Goal: Task Accomplishment & Management: Complete application form

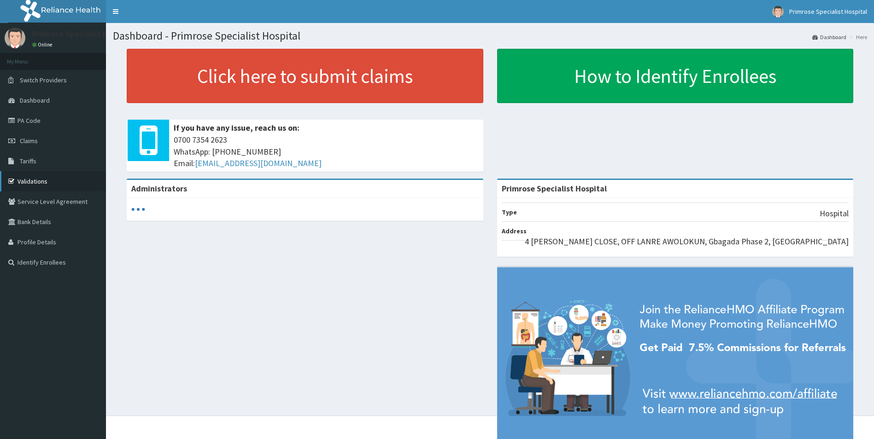
click at [32, 181] on link "Validations" at bounding box center [53, 181] width 106 height 20
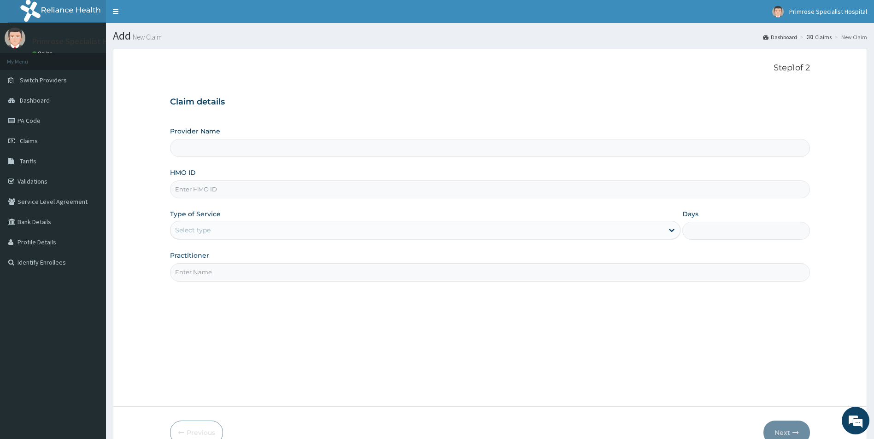
click at [259, 190] on input "HMO ID" at bounding box center [490, 190] width 640 height 18
type input "CPS/10328/A"
type input "Primrose Specialist Hospital"
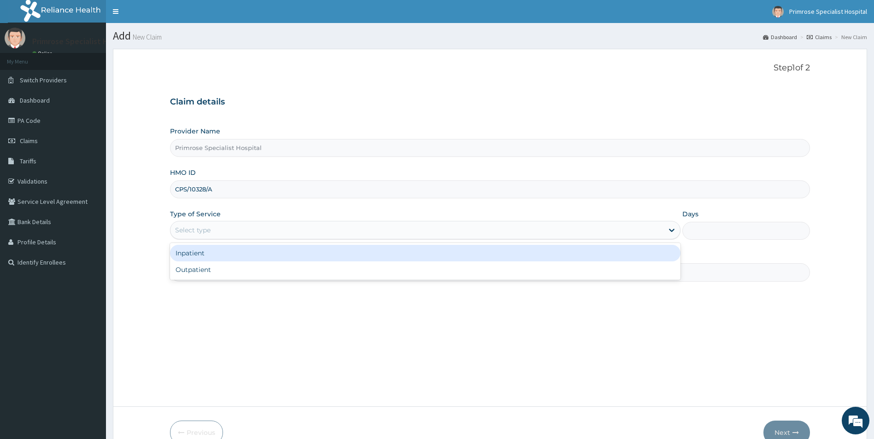
click at [236, 228] on div "Select type" at bounding box center [416, 230] width 493 height 15
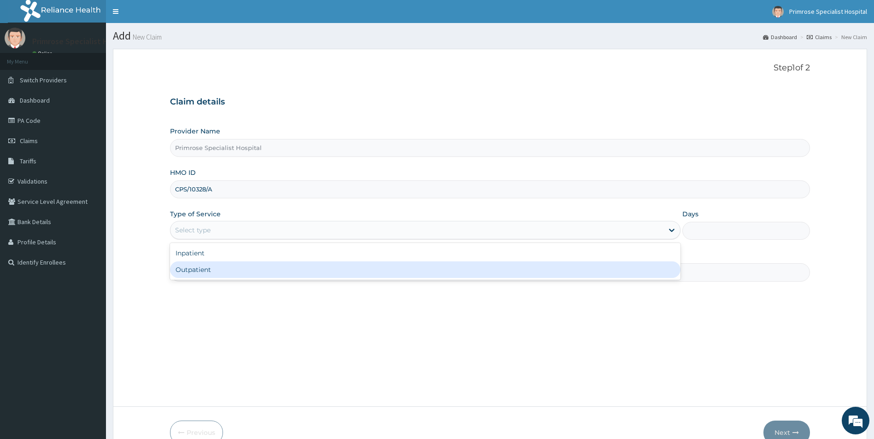
click at [215, 272] on div "Outpatient" at bounding box center [425, 270] width 511 height 17
type input "1"
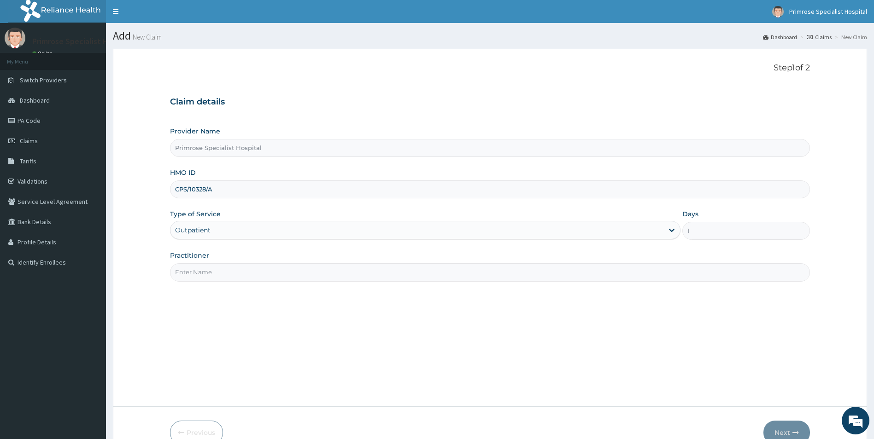
click at [242, 267] on input "Practitioner" at bounding box center [490, 272] width 640 height 18
type input "D"
click at [783, 426] on button "Next" at bounding box center [786, 433] width 47 height 24
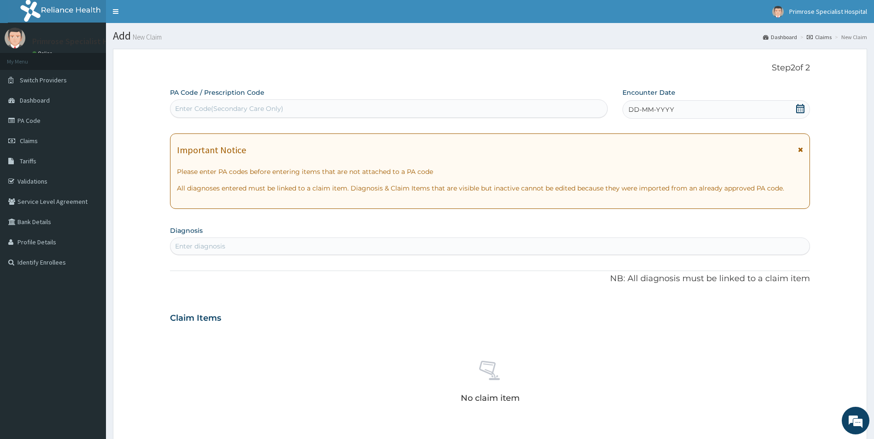
click at [799, 108] on icon at bounding box center [799, 108] width 9 height 9
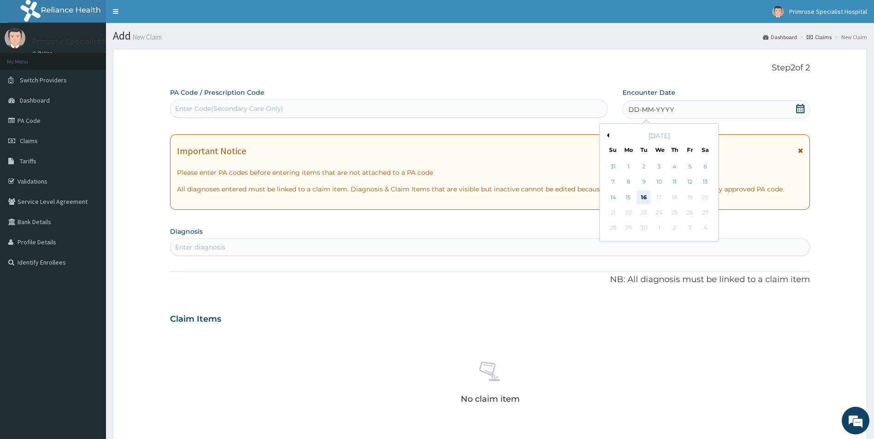
click at [643, 195] on div "16" at bounding box center [644, 198] width 14 height 14
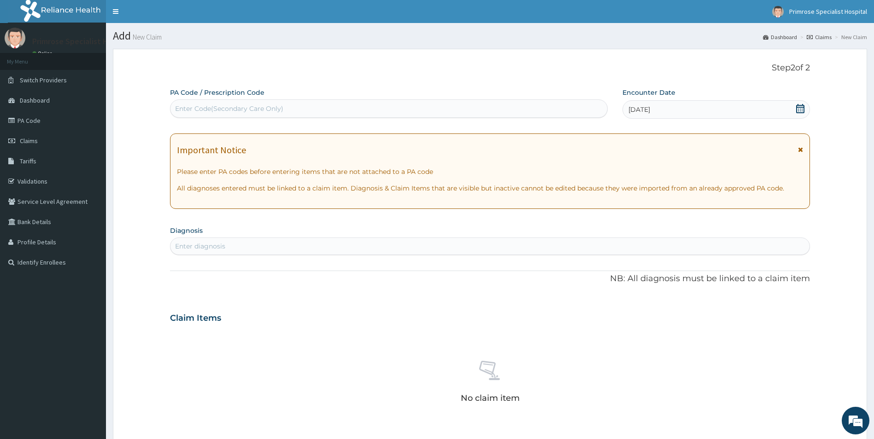
click at [351, 248] on div "Enter diagnosis" at bounding box center [489, 246] width 639 height 15
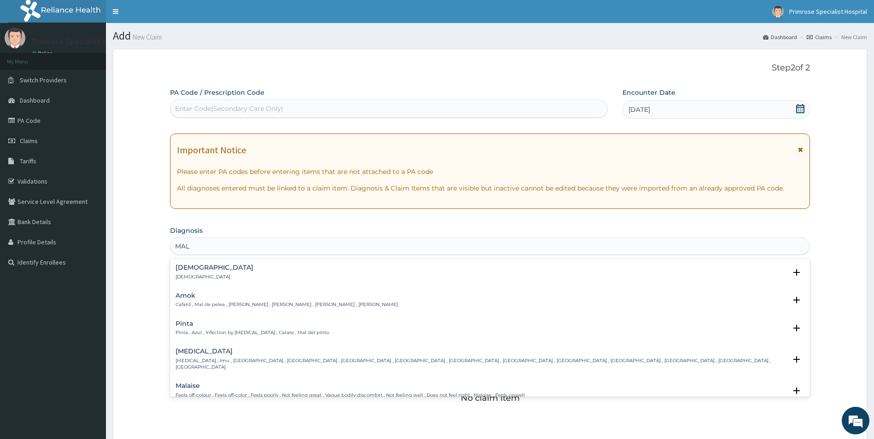
type input "MALA"
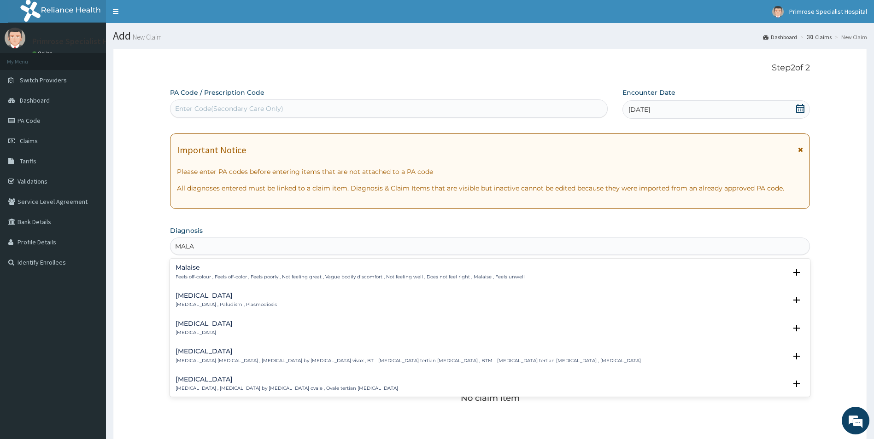
click at [194, 275] on p "Feels off-colour , Feels off-color , Feels poorly , Not feeling great , Vague b…" at bounding box center [349, 277] width 349 height 6
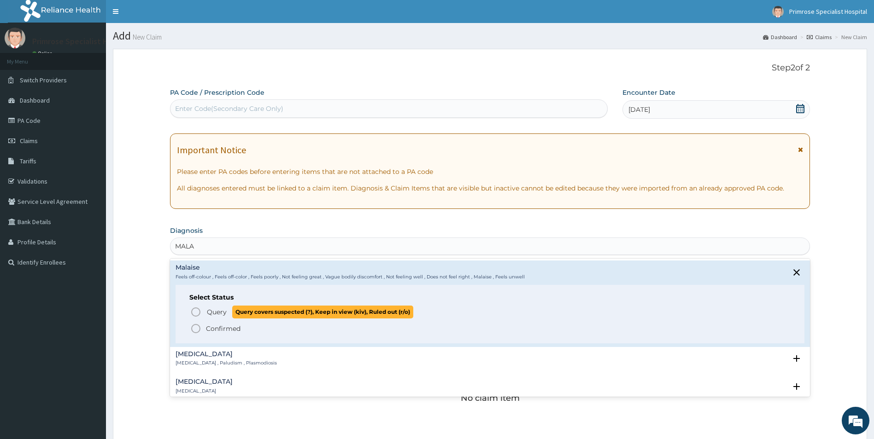
click at [214, 309] on span "Query" at bounding box center [217, 312] width 20 height 9
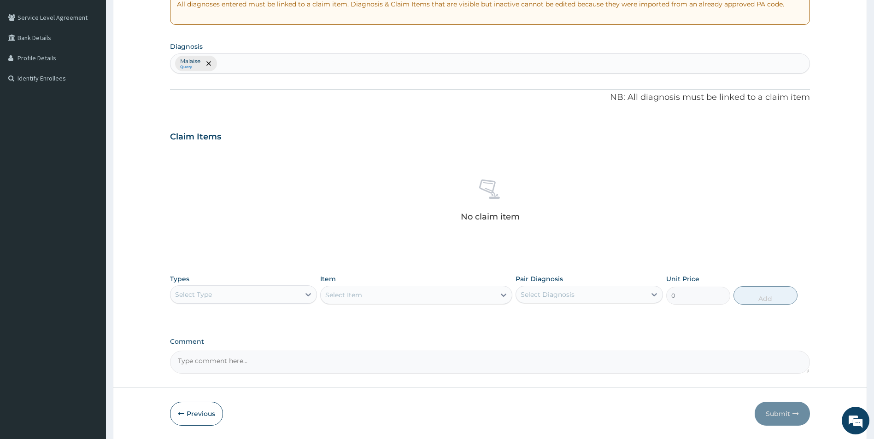
scroll to position [216, 0]
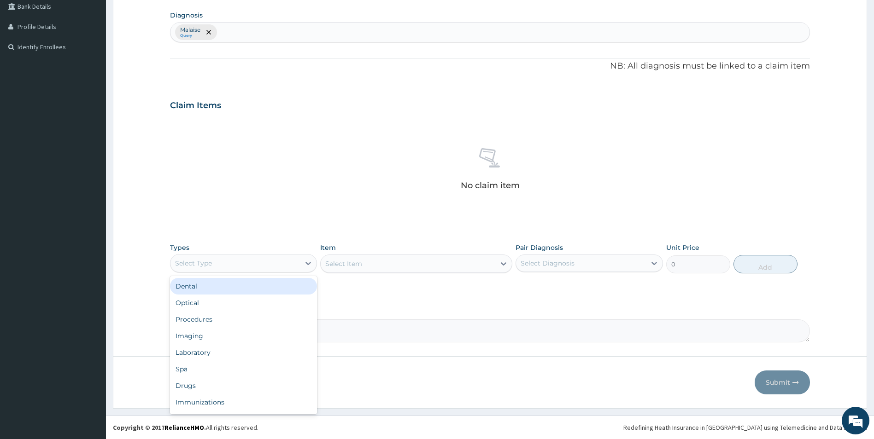
drag, startPoint x: 258, startPoint y: 263, endPoint x: 239, endPoint y: 284, distance: 27.7
click at [258, 264] on div "Select Type" at bounding box center [235, 263] width 130 height 15
drag, startPoint x: 196, startPoint y: 319, endPoint x: 207, endPoint y: 318, distance: 11.1
click at [196, 319] on div "Procedures" at bounding box center [243, 319] width 147 height 17
click at [548, 267] on div "Select Diagnosis" at bounding box center [547, 263] width 54 height 9
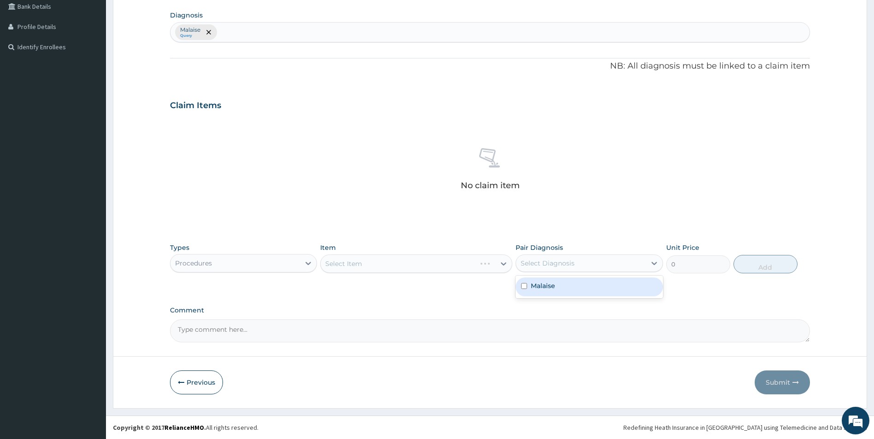
click at [545, 286] on label "Malaise" at bounding box center [543, 285] width 24 height 9
checkbox input "true"
click at [472, 301] on div "PA Code / Prescription Code Enter Code(Secondary Care Only) Encounter Date 16-0…" at bounding box center [490, 107] width 640 height 470
click at [501, 262] on div "Select Item" at bounding box center [416, 264] width 192 height 18
click at [500, 261] on div "Select Item" at bounding box center [416, 264] width 192 height 18
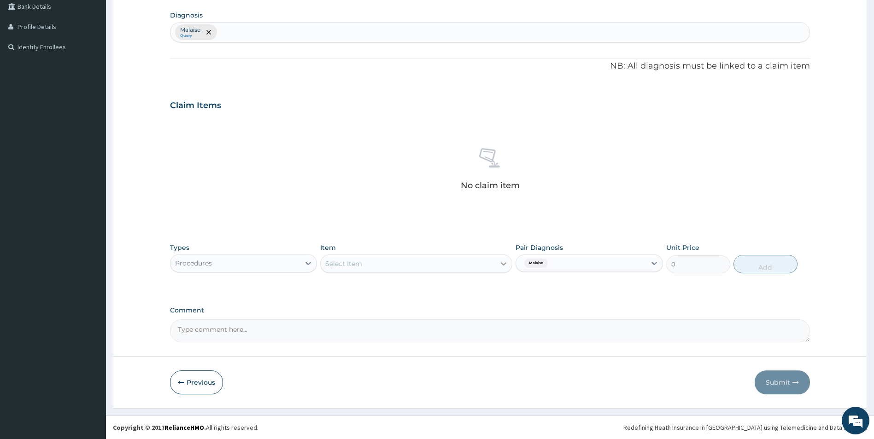
click at [500, 268] on icon at bounding box center [503, 263] width 9 height 9
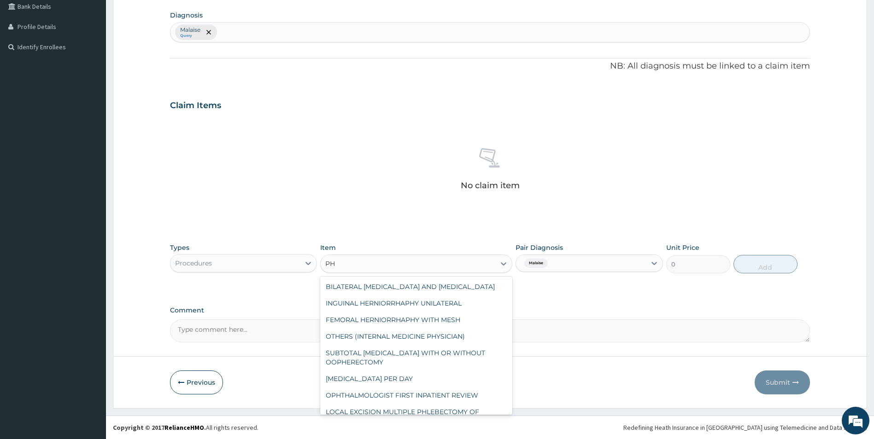
type input "P"
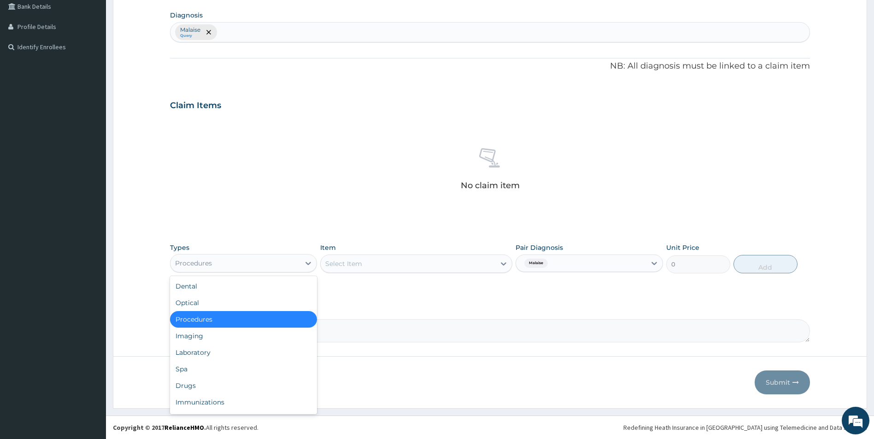
click at [264, 254] on div "Procedures" at bounding box center [243, 263] width 147 height 18
click at [182, 386] on div "Drugs" at bounding box center [243, 386] width 147 height 17
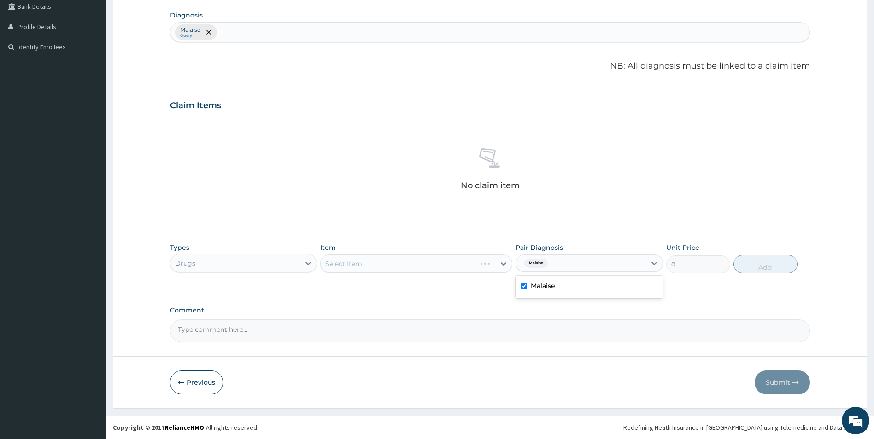
click at [616, 263] on div "Malaise" at bounding box center [581, 264] width 130 height 16
click at [470, 292] on div "Types Drugs Item Select Item Pair Diagnosis option Malaise, selected. option Ma…" at bounding box center [490, 265] width 640 height 53
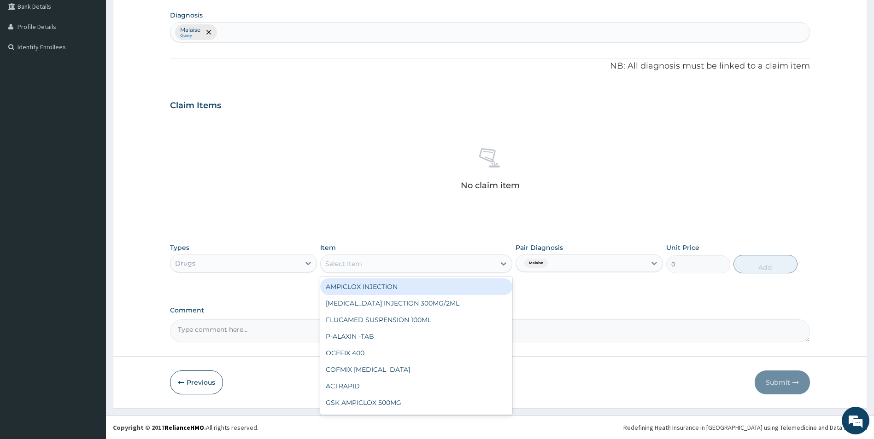
click at [479, 265] on div "Select Item" at bounding box center [408, 264] width 175 height 15
type input "FAST"
click at [350, 281] on div "FASTUM GEL" at bounding box center [416, 287] width 192 height 17
type input "3192.75"
